Goal: Find specific page/section: Find specific page/section

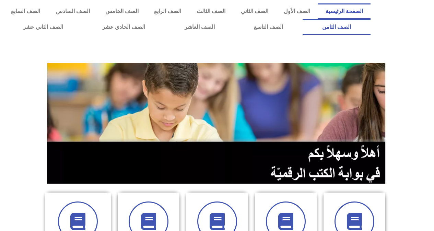
click at [303, 19] on link "الصف الثامن" at bounding box center [337, 27] width 68 height 16
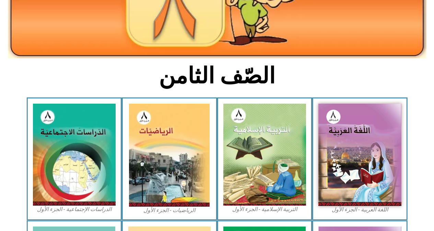
scroll to position [124, 0]
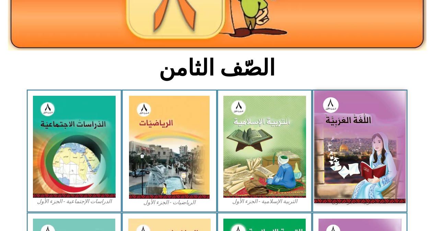
click at [361, 145] on img at bounding box center [359, 147] width 91 height 112
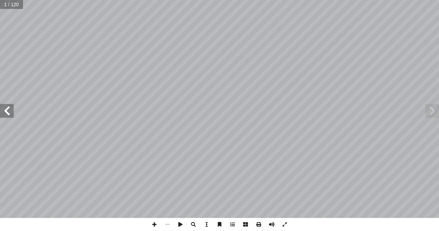
click at [8, 113] on span at bounding box center [7, 111] width 14 height 14
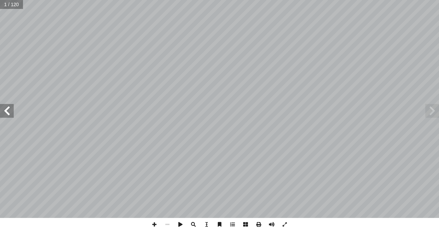
click at [8, 113] on span at bounding box center [7, 111] width 14 height 14
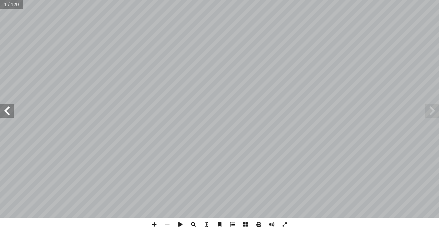
click at [8, 113] on span at bounding box center [7, 111] width 14 height 14
click at [9, 110] on span at bounding box center [7, 111] width 14 height 14
click at [152, 224] on span at bounding box center [154, 224] width 13 height 13
click at [7, 116] on span at bounding box center [7, 111] width 14 height 14
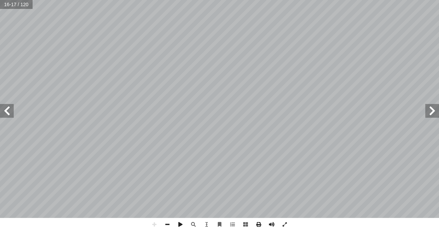
click at [433, 115] on span at bounding box center [433, 111] width 14 height 14
click at [205, 62] on html "الصفحة الرئيسية الصف الأول الصف الثاني الصف الثالث الصف الرابع الصف الخامس الصف…" at bounding box center [219, 31] width 439 height 62
